Goal: Information Seeking & Learning: Find specific page/section

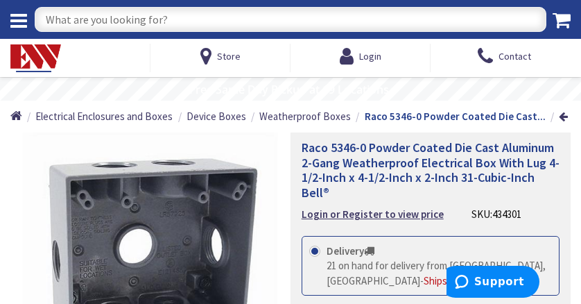
click at [153, 19] on input "text" at bounding box center [291, 19] width 512 height 25
click at [127, 19] on input "text" at bounding box center [291, 19] width 512 height 25
paste input "QO612L100DSCU"
type input "QO612L100DSCU"
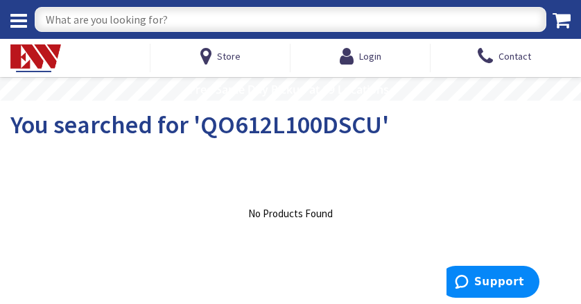
click at [66, 19] on input "text" at bounding box center [291, 19] width 512 height 25
click at [86, 26] on input "text" at bounding box center [291, 19] width 512 height 25
paste input "power panel (PDU2-1-A) 100 Amp Square D, QO load center"
type input "power panel (PDU2-1-A) 100 Amp Square D, QO load center"
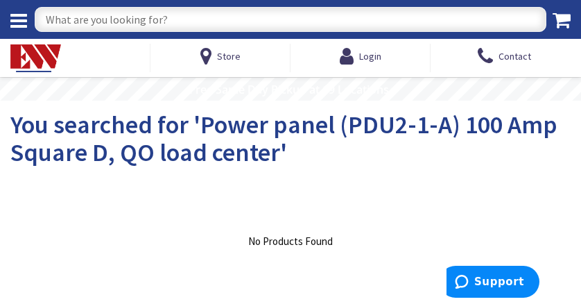
click at [90, 19] on input "text" at bounding box center [291, 19] width 512 height 25
type input "panel"
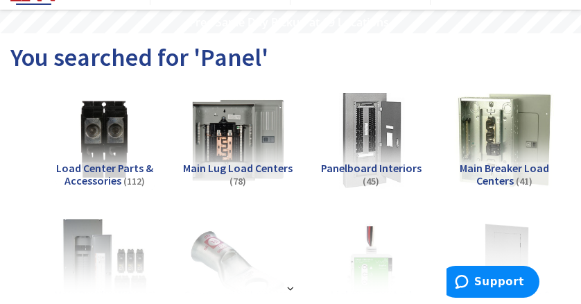
scroll to position [69, 0]
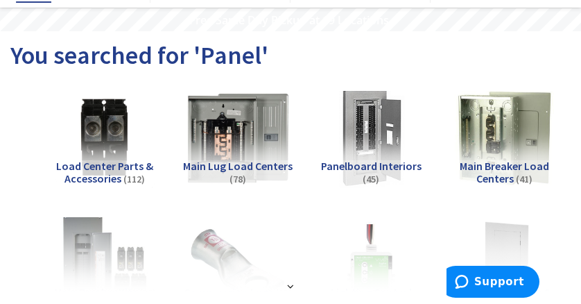
click at [225, 145] on img at bounding box center [238, 138] width 110 height 110
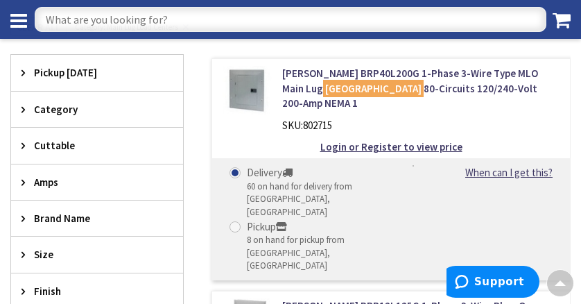
scroll to position [354, 0]
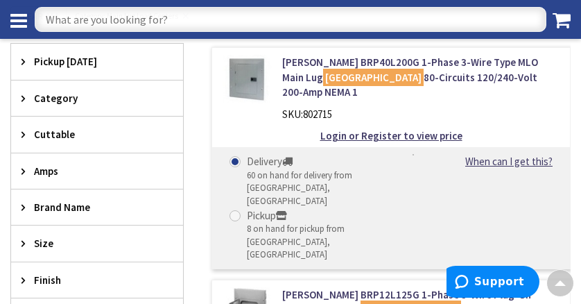
click at [23, 96] on icon at bounding box center [27, 98] width 10 height 10
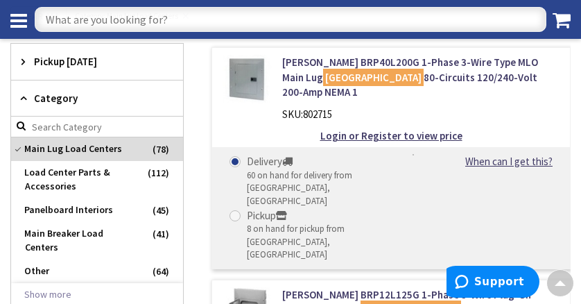
click at [23, 96] on icon at bounding box center [27, 98] width 10 height 10
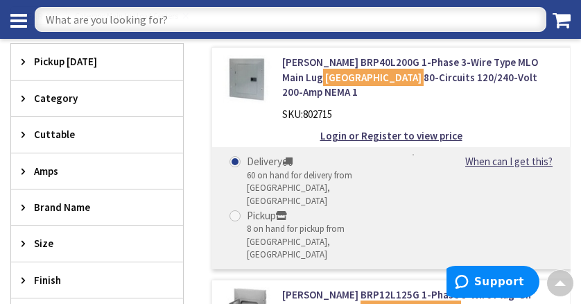
click at [23, 172] on icon at bounding box center [27, 171] width 10 height 10
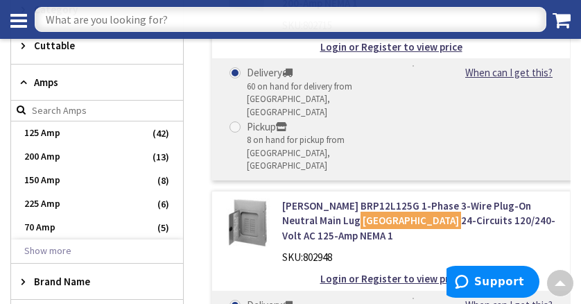
scroll to position [458, 0]
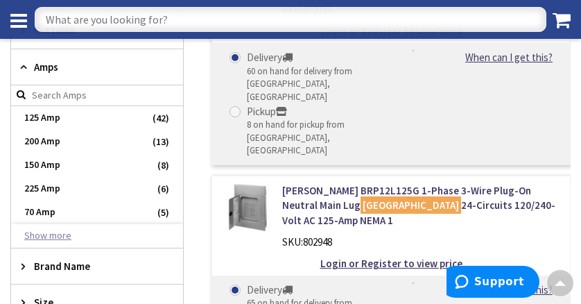
click at [65, 236] on button "Show more" at bounding box center [97, 236] width 172 height 24
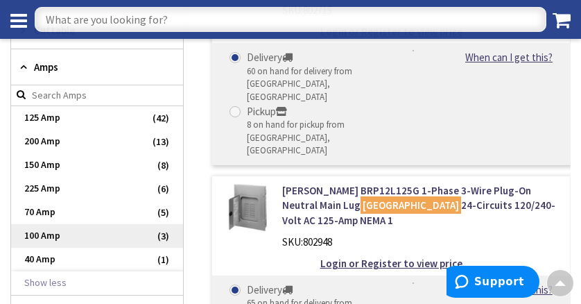
click at [58, 234] on span "100 Amp" at bounding box center [97, 236] width 172 height 24
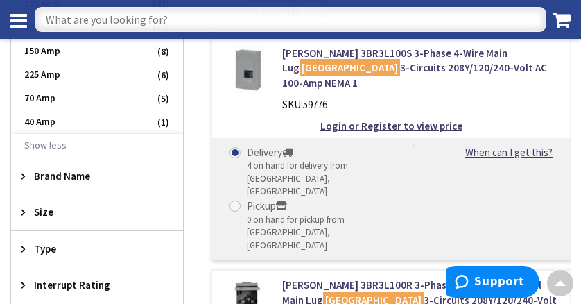
scroll to position [774, 0]
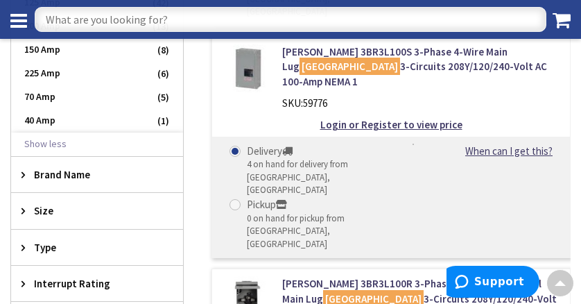
click at [24, 173] on icon at bounding box center [27, 174] width 10 height 10
